Goal: Information Seeking & Learning: Check status

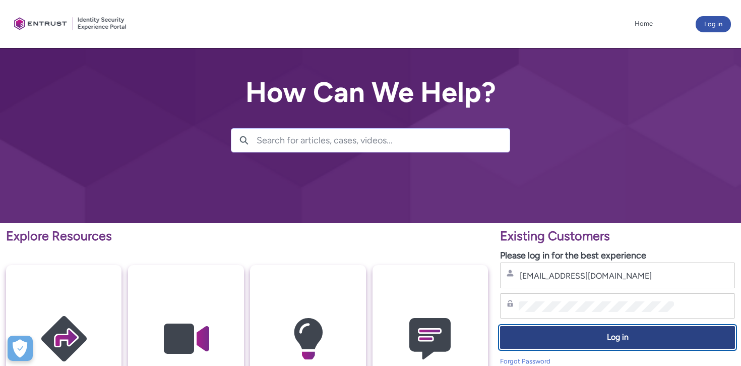
click at [601, 344] on button "Log in" at bounding box center [617, 337] width 235 height 23
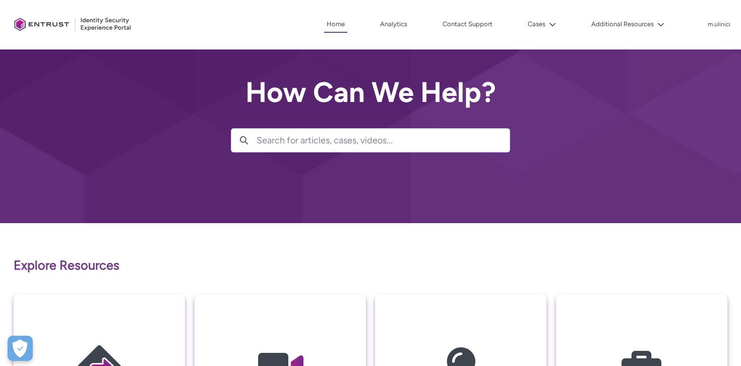
click at [539, 32] on li "Cases" at bounding box center [527, 25] width 64 height 16
click at [544, 31] on button "Cases" at bounding box center [542, 24] width 33 height 15
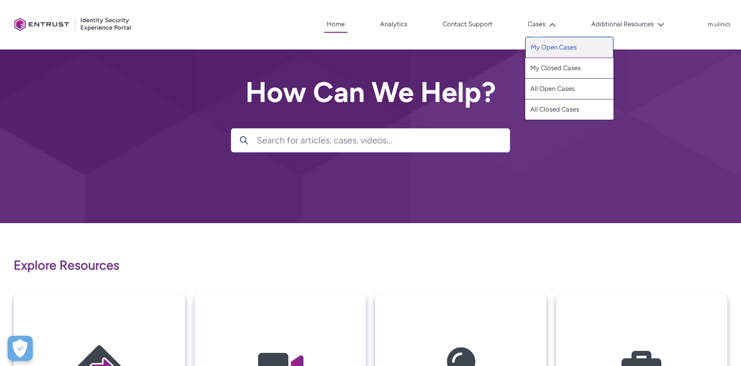
click at [553, 47] on link "My Open Cases" at bounding box center [570, 47] width 88 height 21
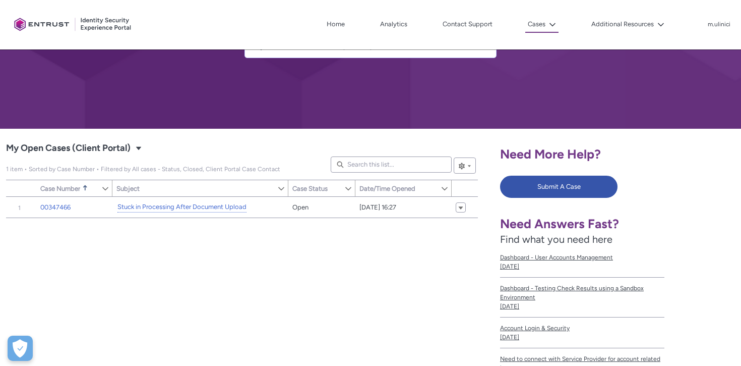
scroll to position [121, 0]
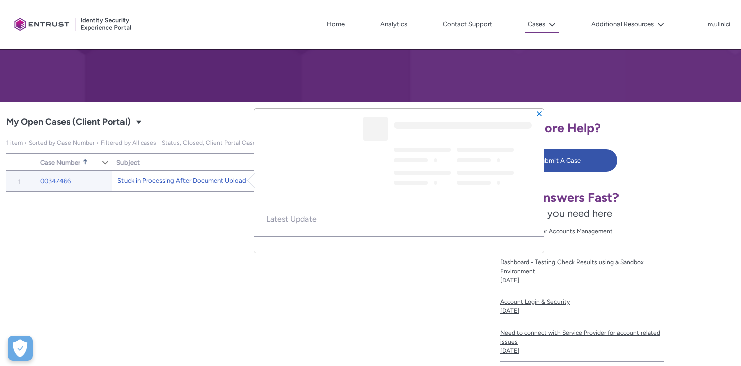
click at [198, 183] on link "Stuck in Processing After Document Upload" at bounding box center [182, 181] width 129 height 11
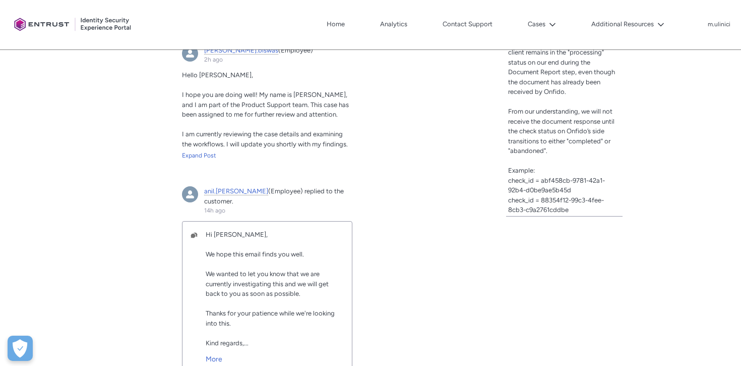
scroll to position [403, 0]
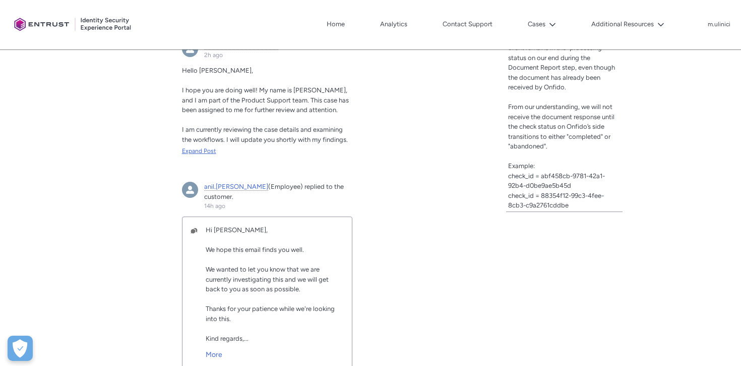
click at [198, 151] on div "Expand Post" at bounding box center [267, 150] width 171 height 9
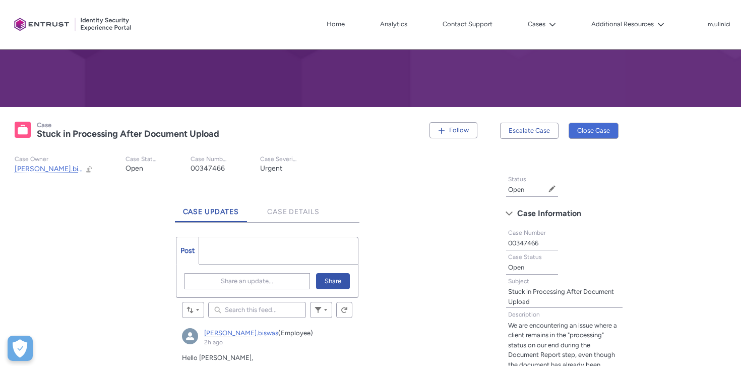
scroll to position [117, 0]
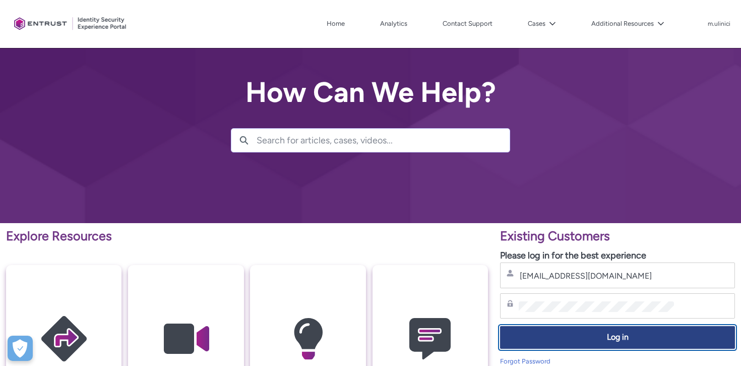
click at [568, 334] on span "Log in" at bounding box center [618, 337] width 222 height 12
